Goal: Task Accomplishment & Management: Manage account settings

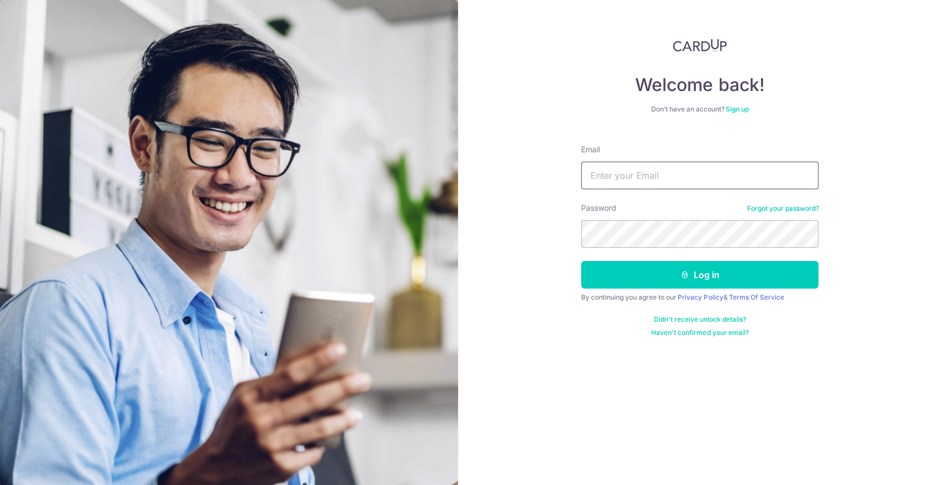
click at [696, 184] on input "Email" at bounding box center [699, 176] width 237 height 28
type input "kelvinkezz@yahoo.com.sg"
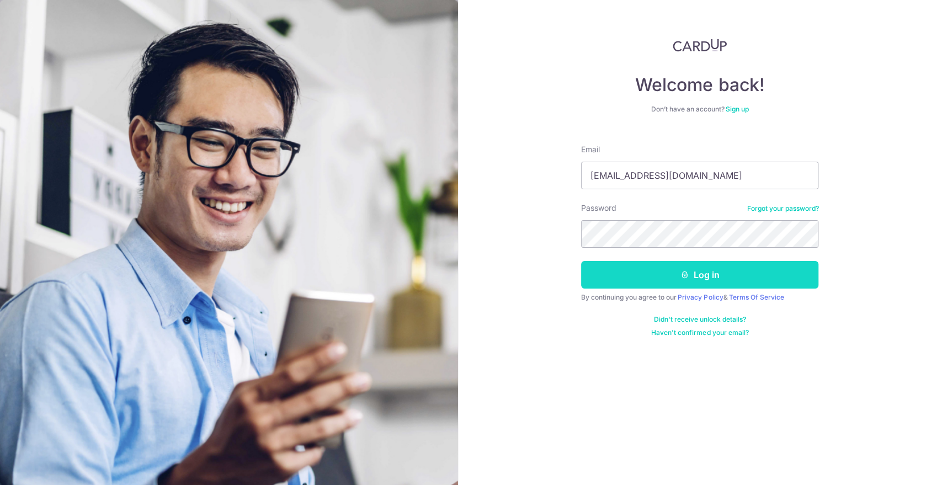
click at [708, 278] on button "Log in" at bounding box center [699, 275] width 237 height 28
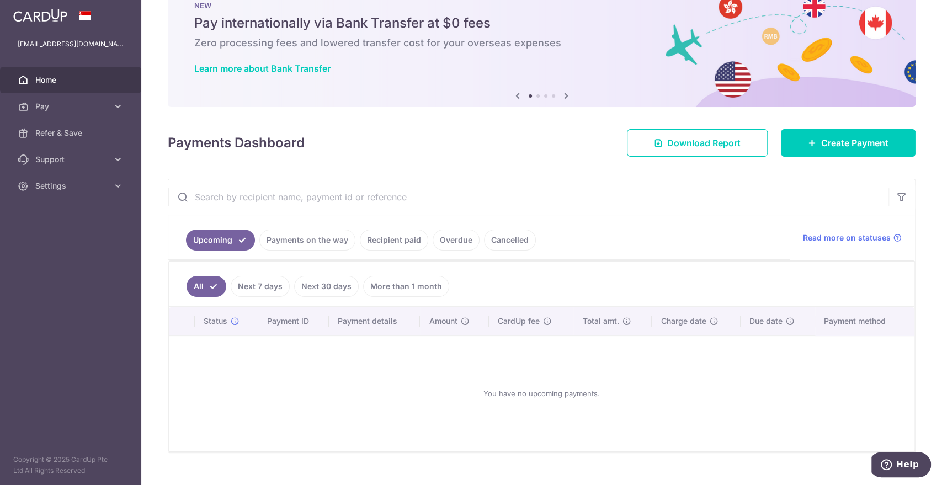
scroll to position [53, 0]
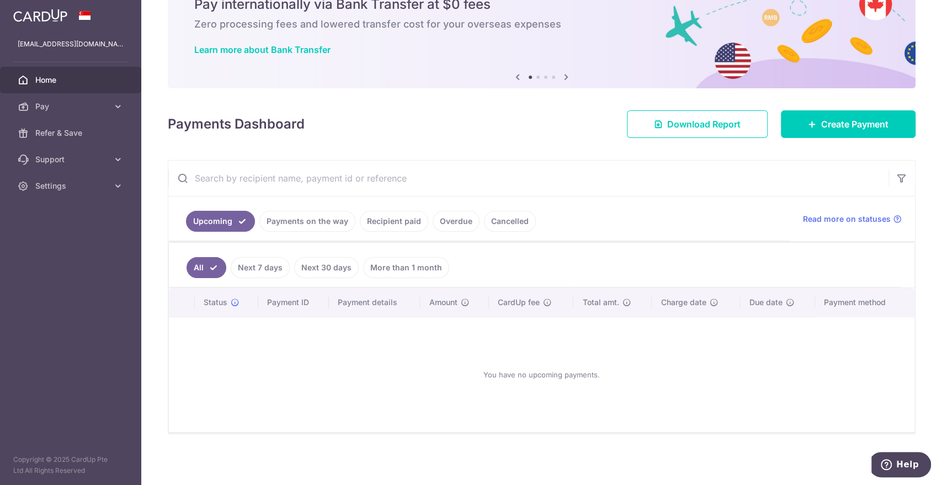
click at [376, 220] on link "Recipient paid" at bounding box center [394, 221] width 68 height 21
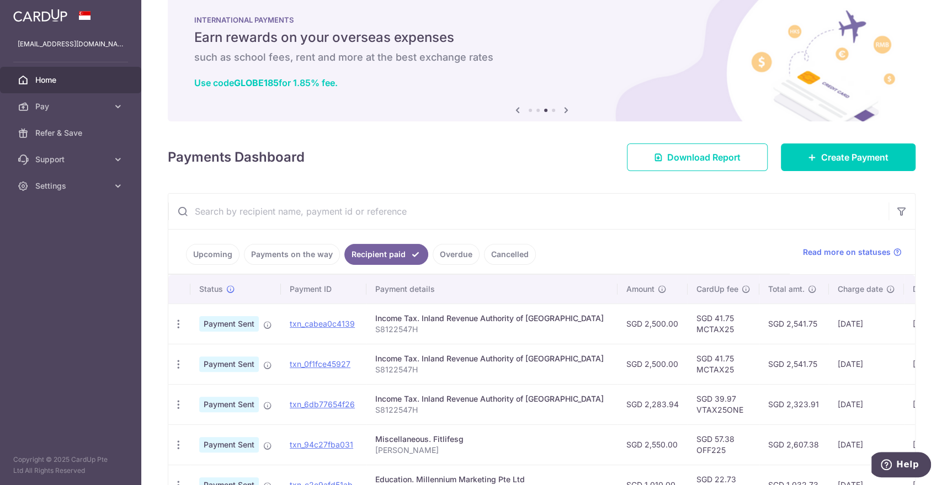
scroll to position [0, 0]
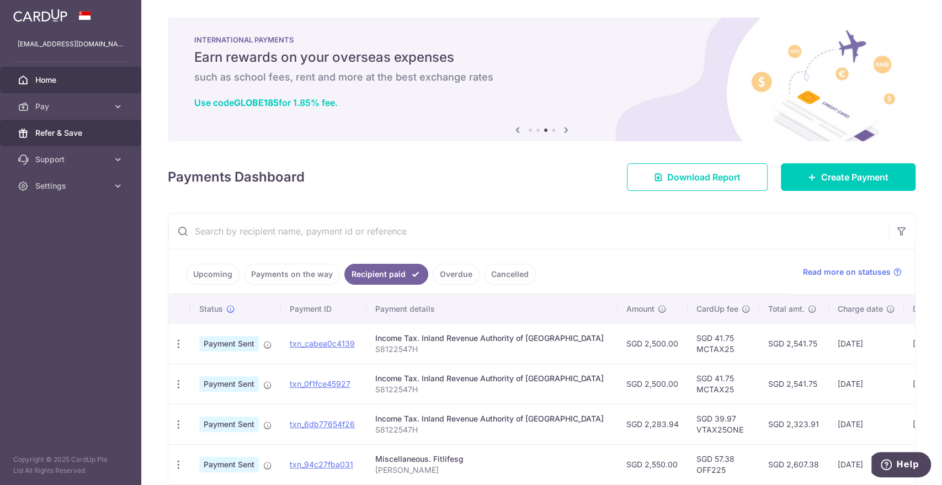
click at [89, 139] on link "Refer & Save" at bounding box center [70, 133] width 141 height 26
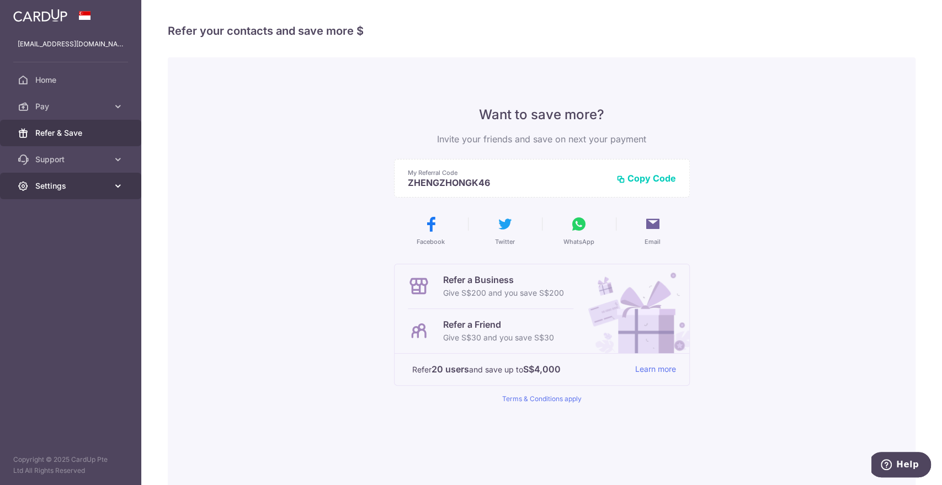
click at [59, 187] on span "Settings" at bounding box center [71, 185] width 73 height 11
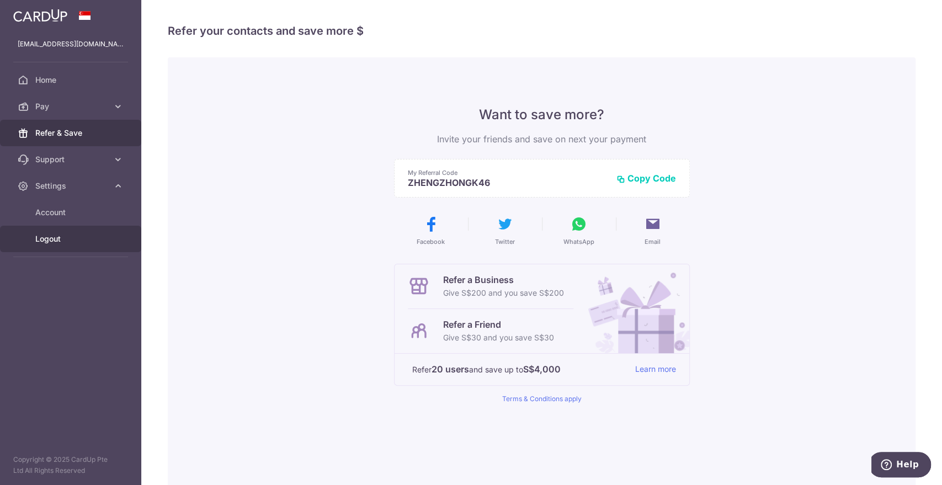
click at [55, 236] on span "Logout" at bounding box center [71, 238] width 73 height 11
